Goal: Check status: Check status

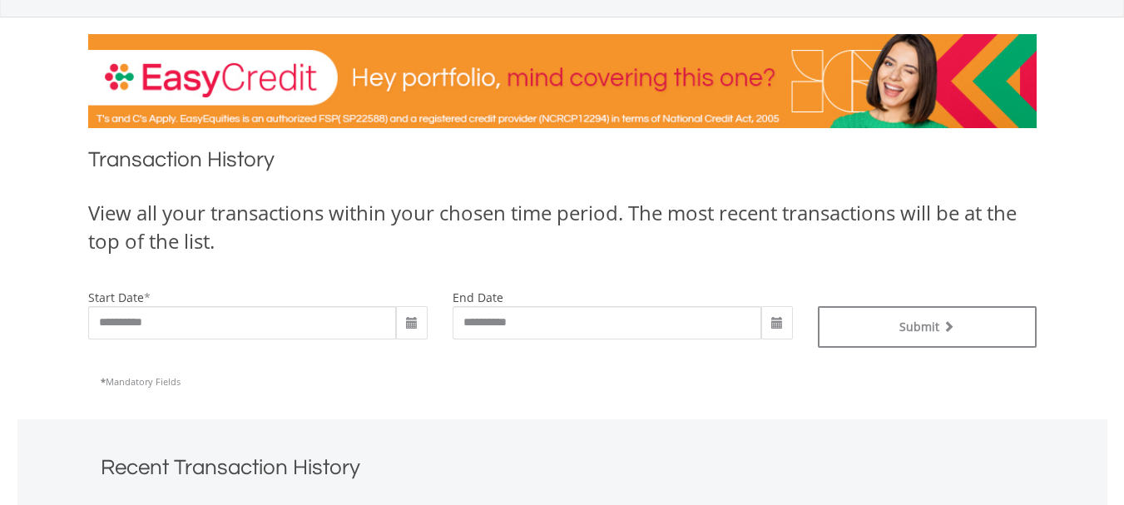
scroll to position [185, 0]
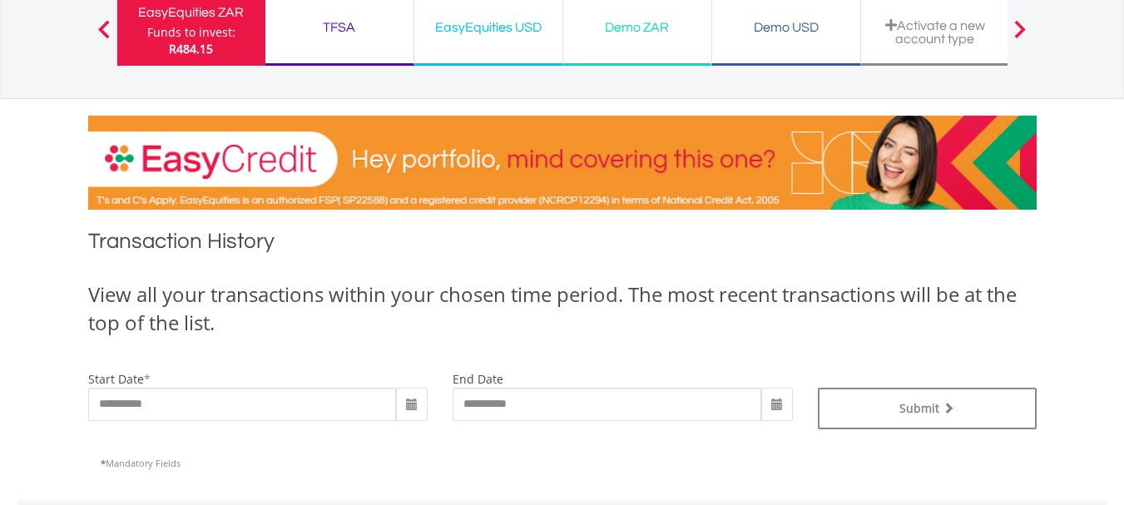
scroll to position [111, 0]
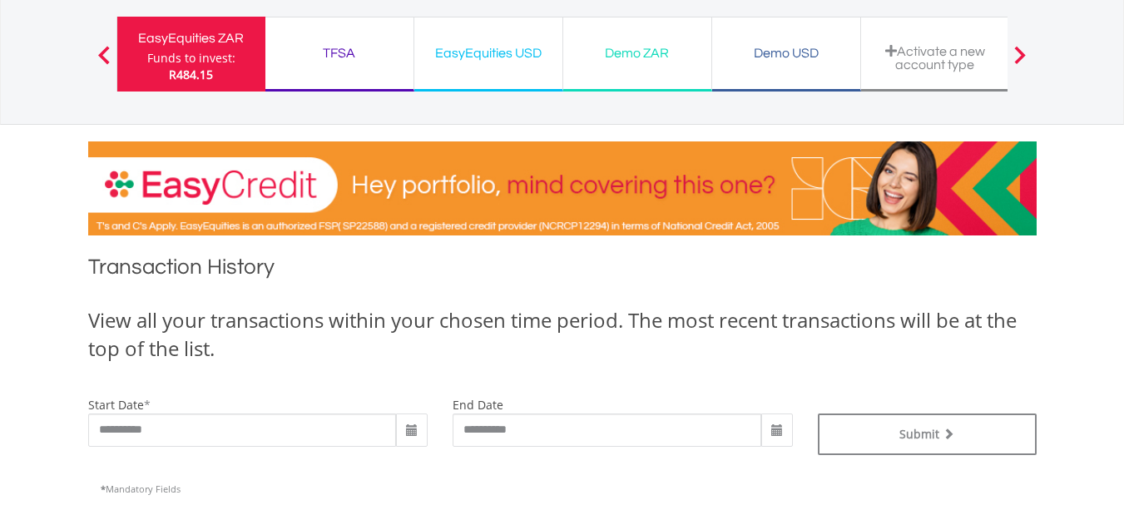
click at [414, 432] on span at bounding box center [411, 430] width 13 height 13
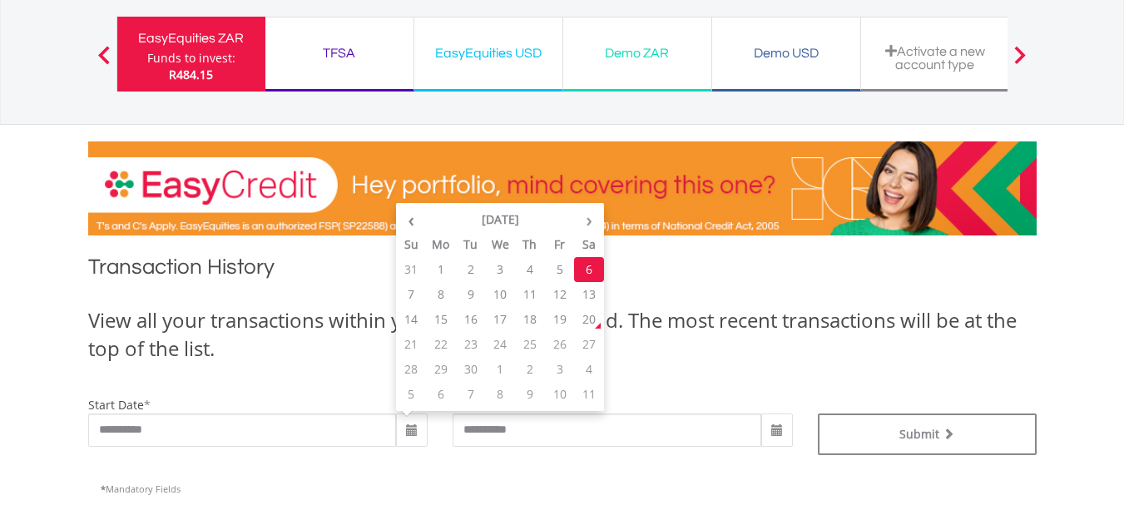
click at [1024, 56] on span at bounding box center [1020, 55] width 12 height 18
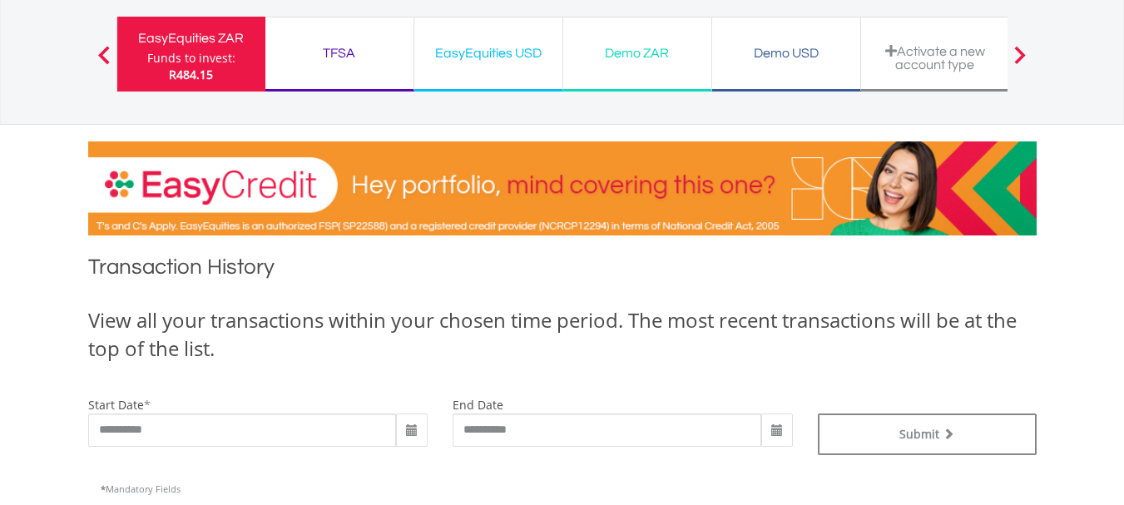
click at [1024, 51] on span at bounding box center [1020, 55] width 12 height 18
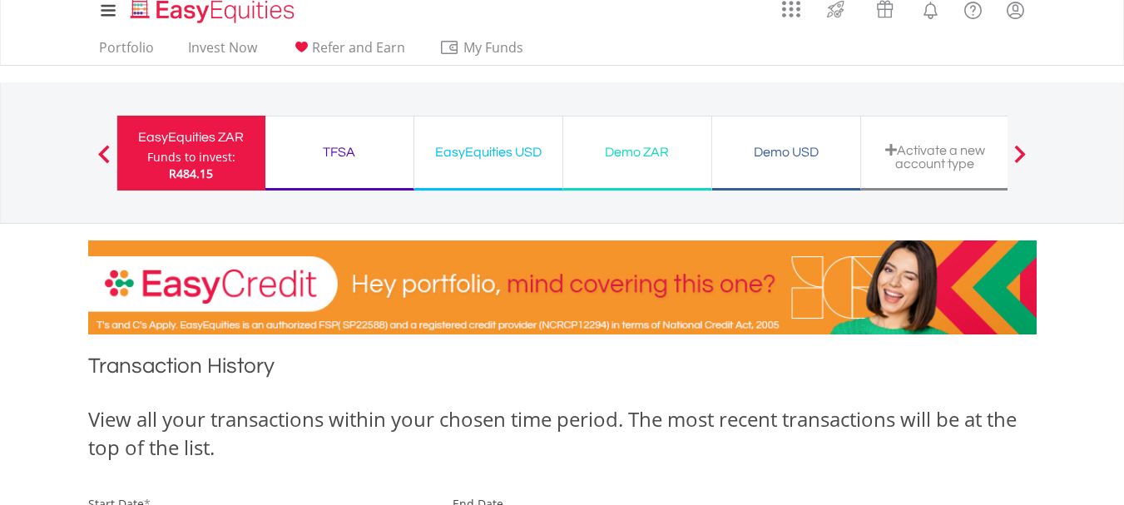
scroll to position [0, 0]
